Goal: Check status: Check status

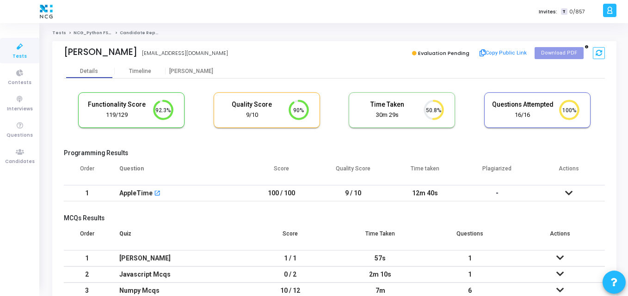
scroll to position [19, 24]
click at [261, 36] on ol "Tests NCG_Python FS_Developer_2025 Candidate Report" at bounding box center [334, 33] width 564 height 6
click at [599, 48] on button at bounding box center [599, 53] width 12 height 12
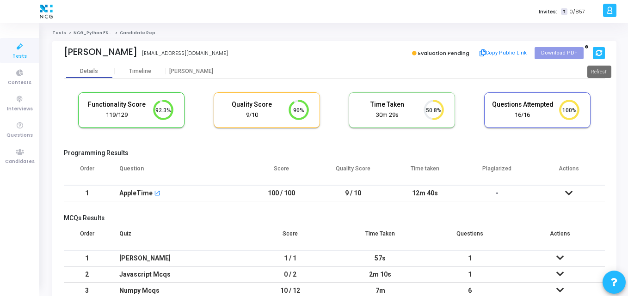
click at [602, 50] on button at bounding box center [599, 53] width 12 height 12
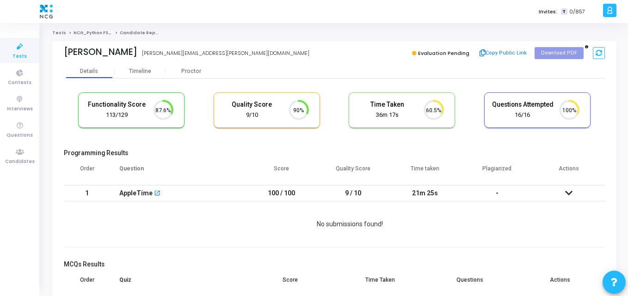
scroll to position [19, 24]
